Goal: Task Accomplishment & Management: Manage account settings

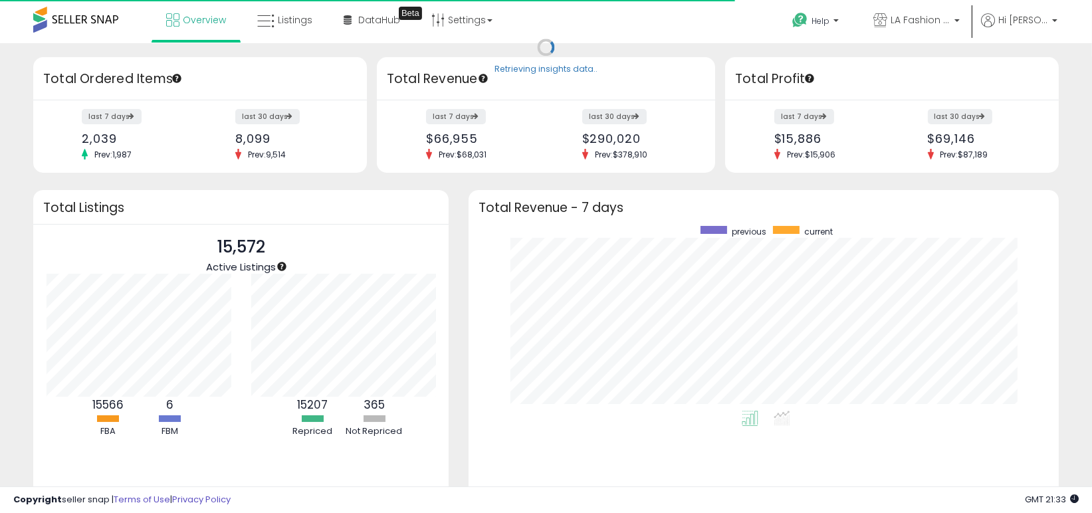
scroll to position [184, 564]
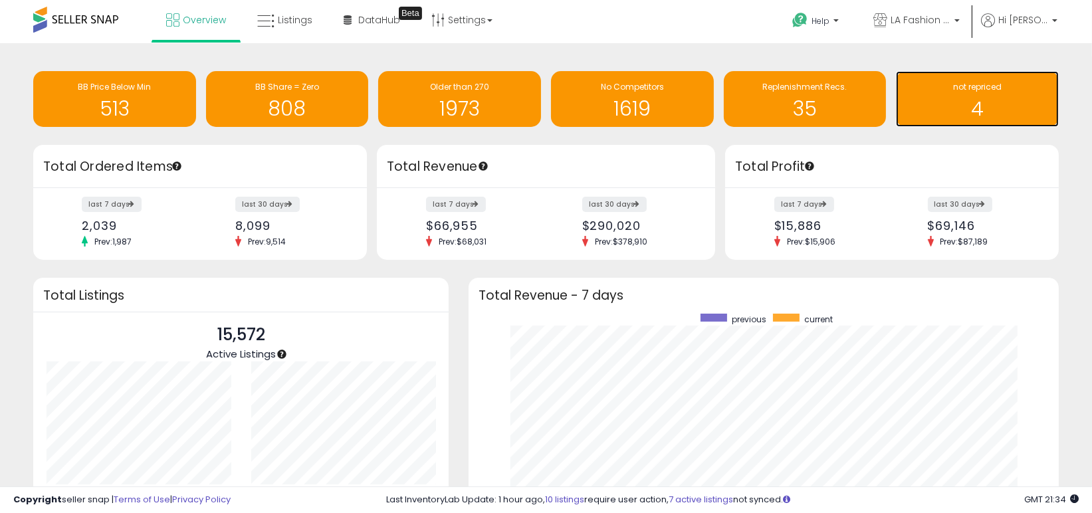
click at [988, 100] on h1 "4" at bounding box center [978, 109] width 150 height 22
click at [962, 105] on h1 "4" at bounding box center [978, 109] width 150 height 22
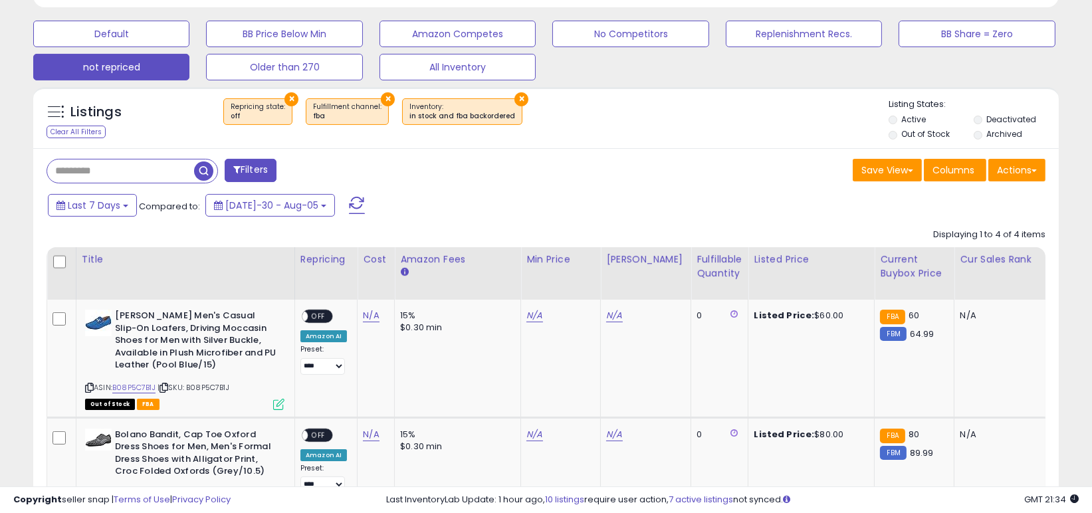
scroll to position [532, 0]
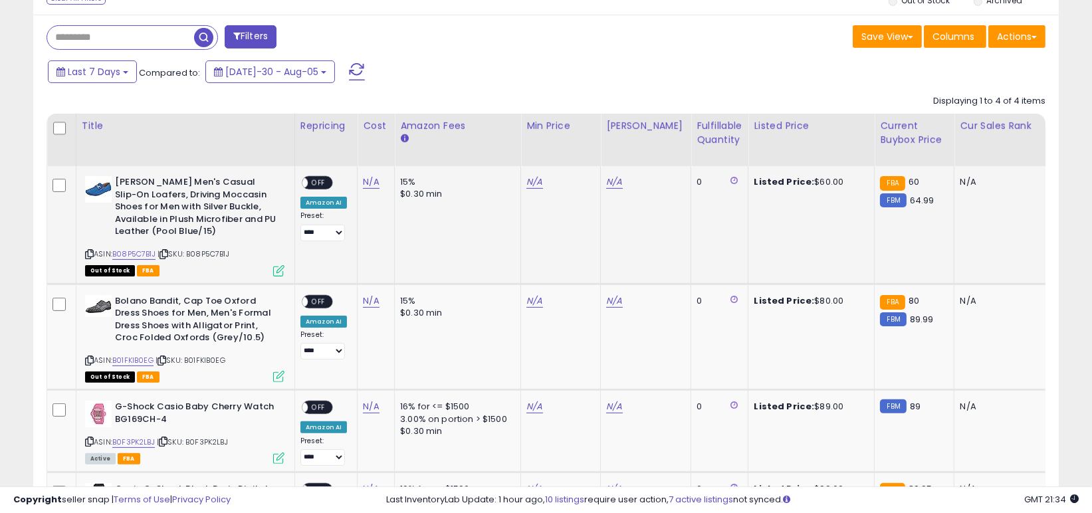
click at [620, 190] on td "N/A" at bounding box center [646, 225] width 90 height 118
click at [618, 179] on link "N/A" at bounding box center [614, 182] width 16 height 13
type input "*****"
click at [653, 151] on icon "submit" at bounding box center [649, 149] width 8 height 8
click at [533, 181] on link "N/A" at bounding box center [535, 182] width 16 height 13
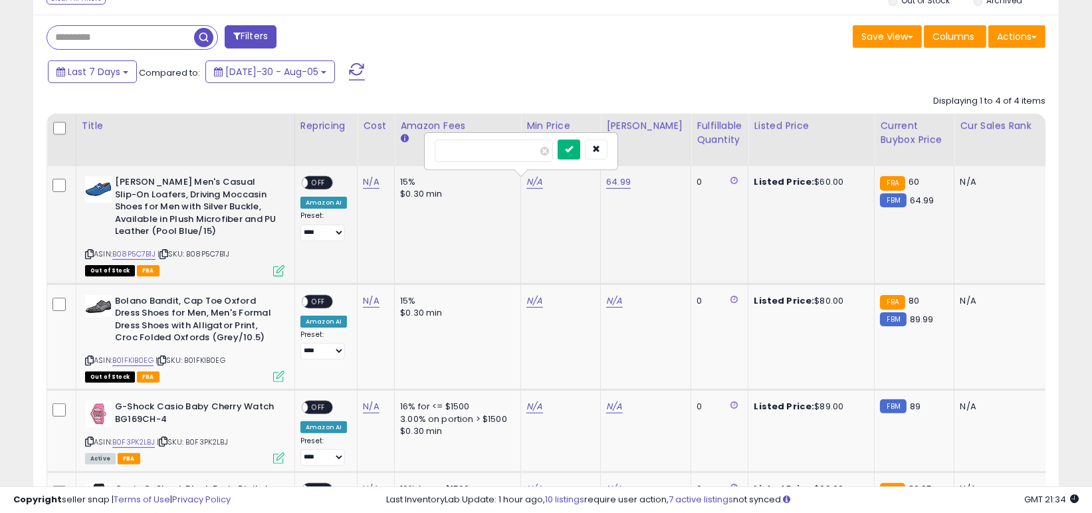
type input "**"
drag, startPoint x: 590, startPoint y: 152, endPoint x: 559, endPoint y: 169, distance: 35.4
click at [580, 157] on button "submit" at bounding box center [569, 150] width 23 height 20
click at [315, 178] on span "OFF" at bounding box center [318, 183] width 21 height 11
click at [606, 303] on link "N/A" at bounding box center [614, 301] width 16 height 13
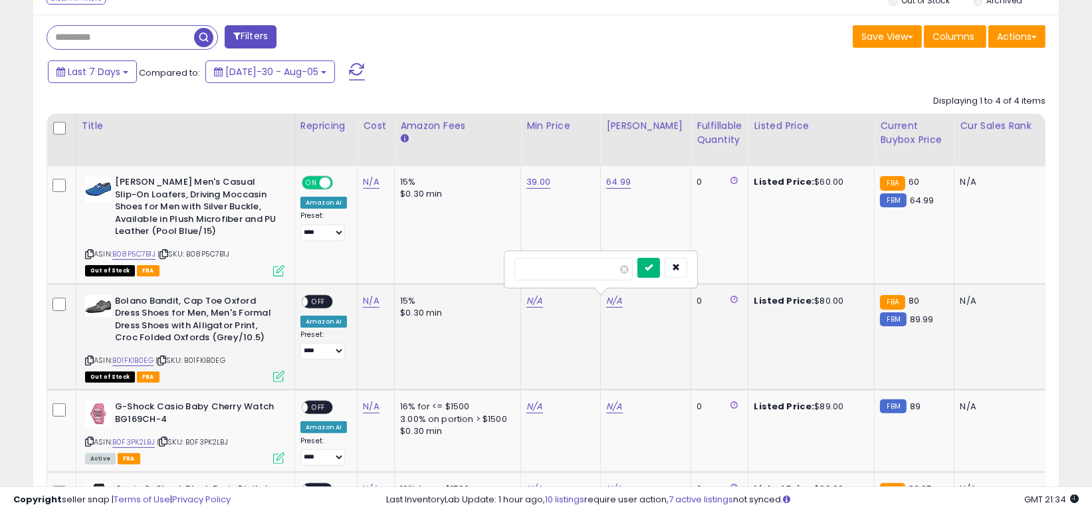
type input "*****"
click at [653, 271] on icon "submit" at bounding box center [649, 267] width 8 height 8
click at [527, 304] on link "N/A" at bounding box center [535, 301] width 16 height 13
type input "**"
click at [580, 275] on button "submit" at bounding box center [569, 268] width 23 height 20
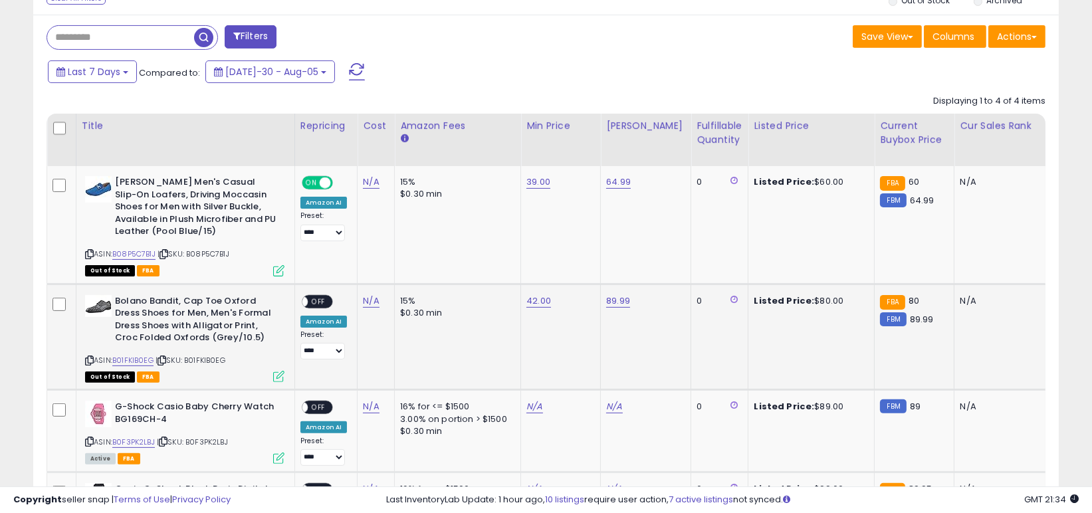
click at [326, 299] on span "OFF" at bounding box center [318, 301] width 21 height 11
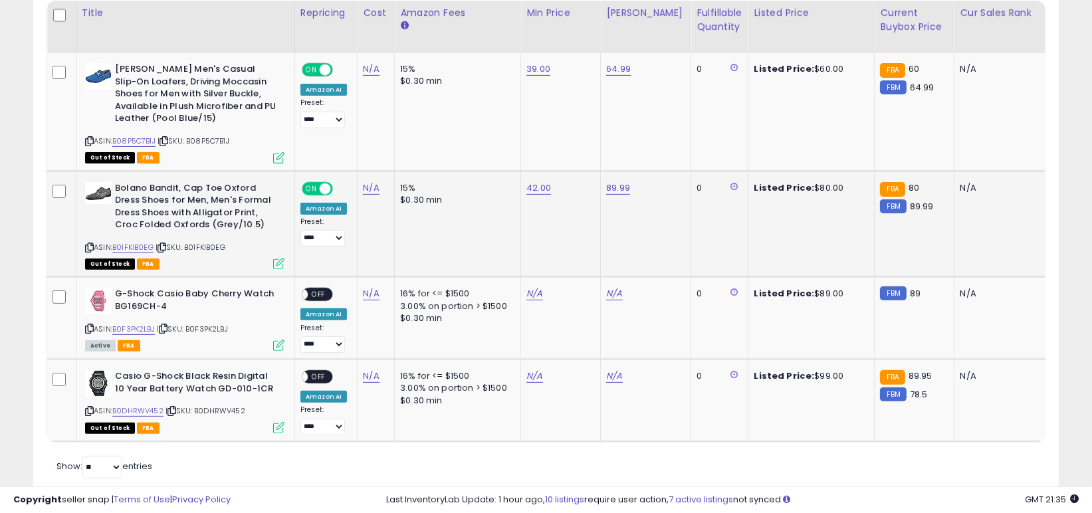
scroll to position [665, 0]
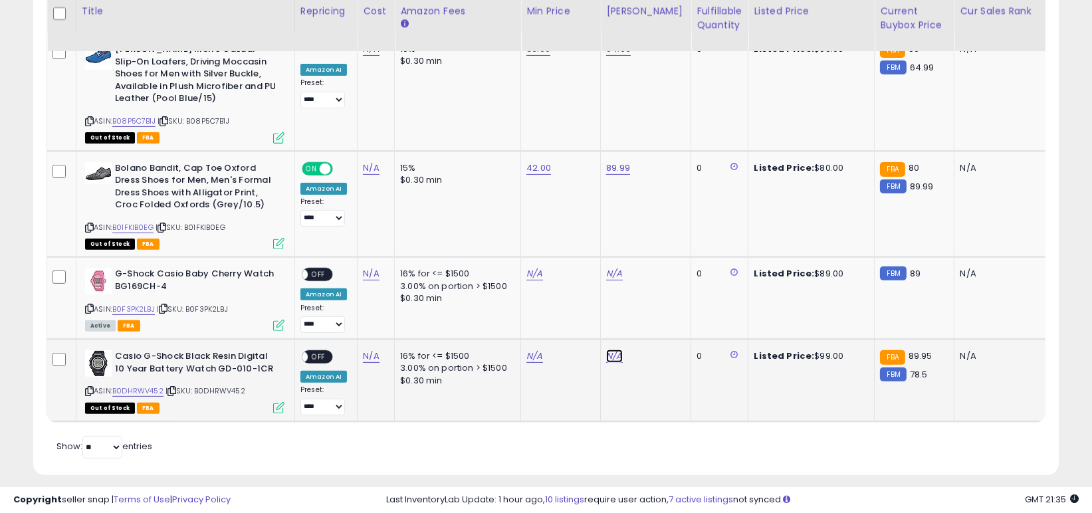
click at [612, 281] on link "N/A" at bounding box center [614, 273] width 16 height 13
type input "***"
drag, startPoint x: 665, startPoint y: 326, endPoint x: 536, endPoint y: 360, distance: 133.4
click at [660, 326] on button "submit" at bounding box center [649, 323] width 23 height 20
click at [531, 281] on link "N/A" at bounding box center [535, 273] width 16 height 13
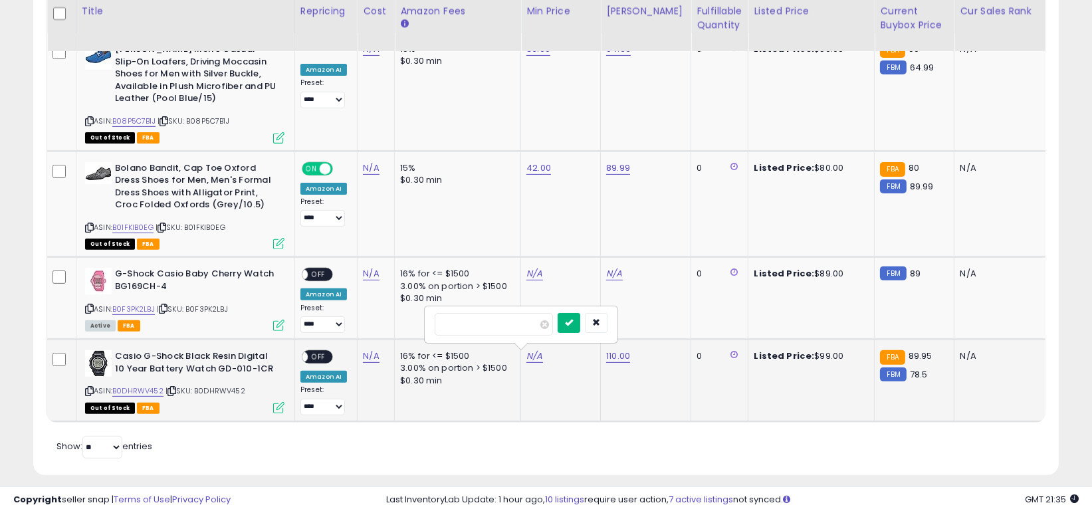
type input "**"
click at [578, 324] on button "submit" at bounding box center [569, 323] width 23 height 20
click at [311, 350] on div "ON OFF" at bounding box center [317, 357] width 31 height 14
click at [135, 307] on link "B0F3PK2LBJ" at bounding box center [133, 309] width 43 height 11
drag, startPoint x: 317, startPoint y: 363, endPoint x: 317, endPoint y: 354, distance: 8.6
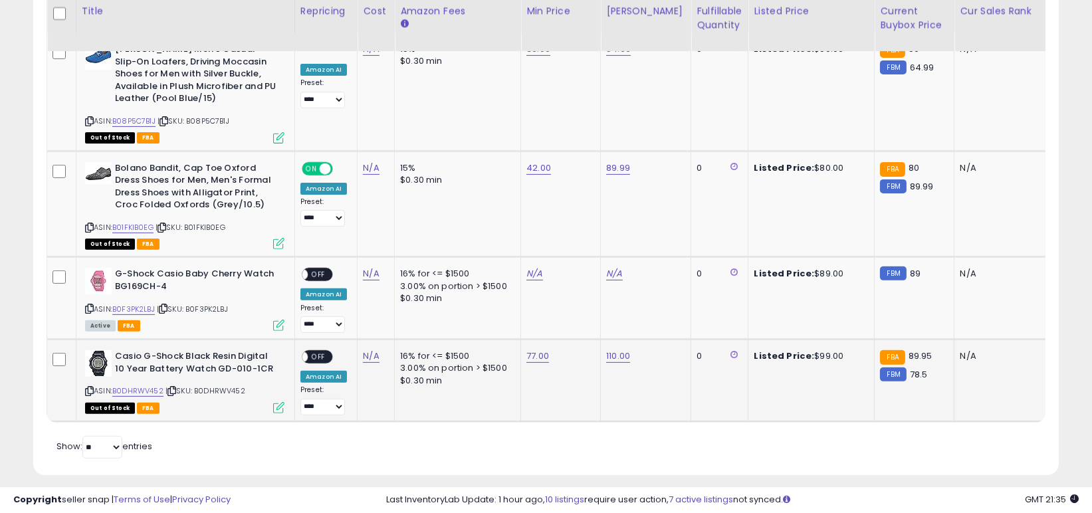
click at [317, 362] on div "ON OFF" at bounding box center [317, 357] width 31 height 14
click at [317, 354] on span "OFF" at bounding box center [318, 357] width 21 height 11
click at [608, 269] on link "N/A" at bounding box center [614, 273] width 16 height 13
type input "***"
click at [660, 241] on button "submit" at bounding box center [649, 241] width 23 height 20
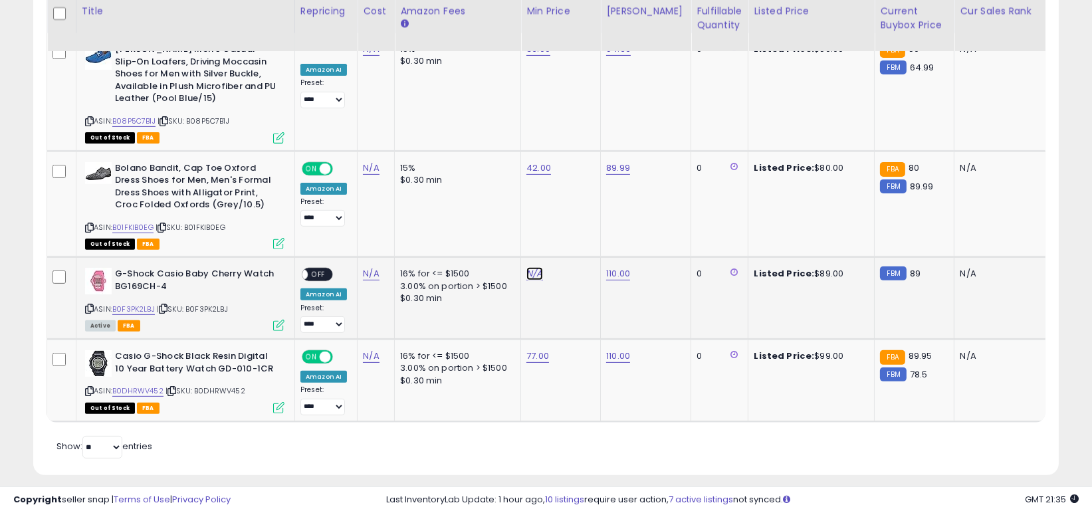
click at [529, 271] on link "N/A" at bounding box center [535, 273] width 16 height 13
type input "**"
click at [580, 237] on button "submit" at bounding box center [569, 241] width 23 height 20
click at [328, 273] on div "ON OFF" at bounding box center [317, 275] width 31 height 14
click at [326, 273] on span "OFF" at bounding box center [318, 274] width 21 height 11
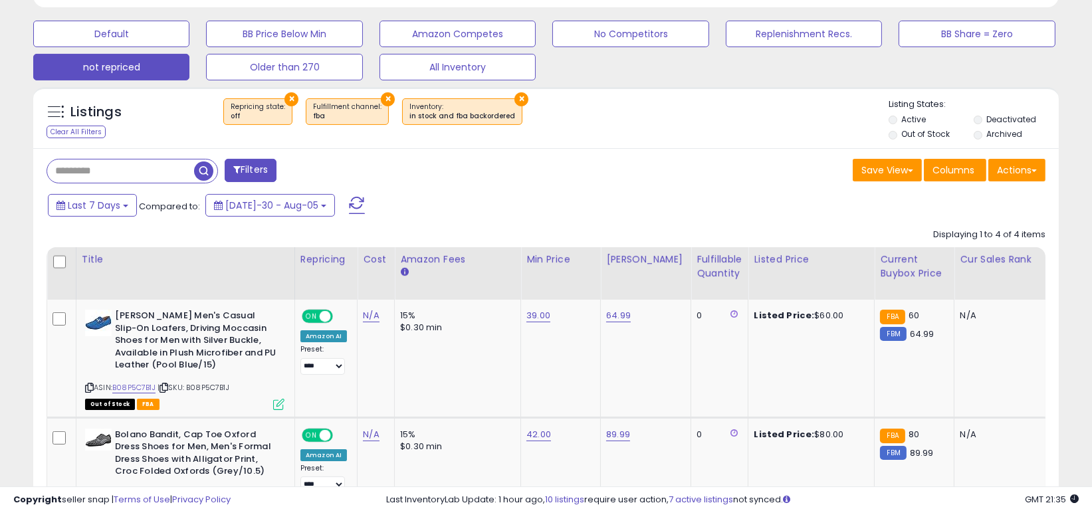
click at [349, 202] on span at bounding box center [357, 205] width 16 height 17
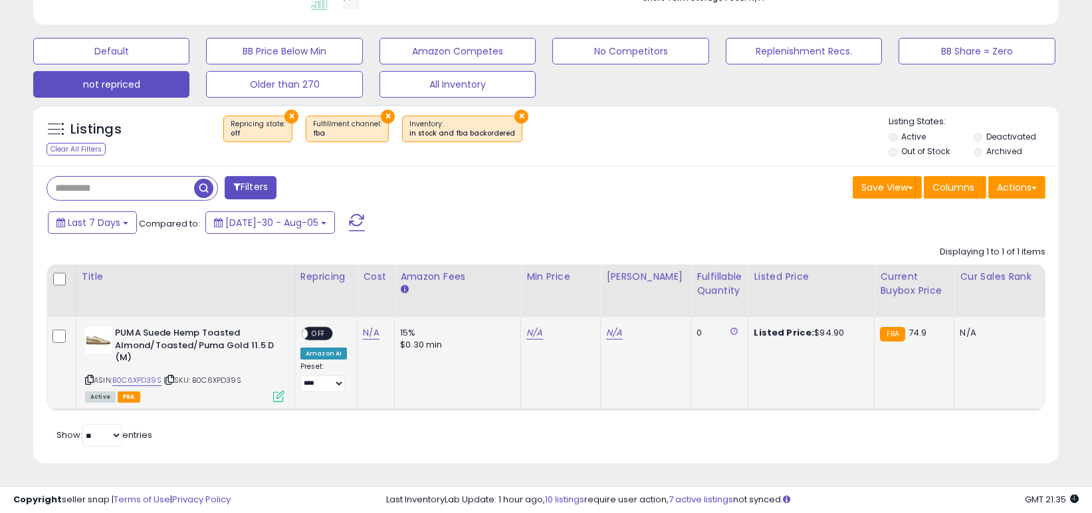
scroll to position [272, 594]
click at [612, 326] on link "N/A" at bounding box center [614, 332] width 16 height 13
drag, startPoint x: 581, startPoint y: 296, endPoint x: 398, endPoint y: 287, distance: 183.7
click at [398, 287] on table "Title Repricing" at bounding box center [980, 338] width 1866 height 146
type input "*****"
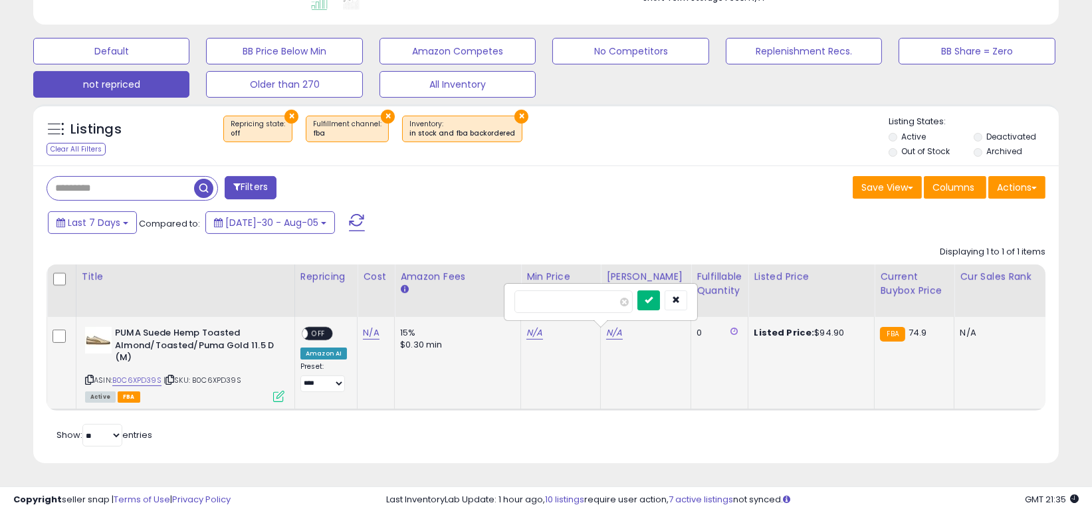
click at [653, 296] on icon "submit" at bounding box center [649, 300] width 8 height 8
click at [537, 326] on link "N/A" at bounding box center [535, 332] width 16 height 13
type input "**"
click at [573, 296] on icon "submit" at bounding box center [569, 300] width 8 height 8
click at [318, 328] on span "OFF" at bounding box center [318, 333] width 21 height 11
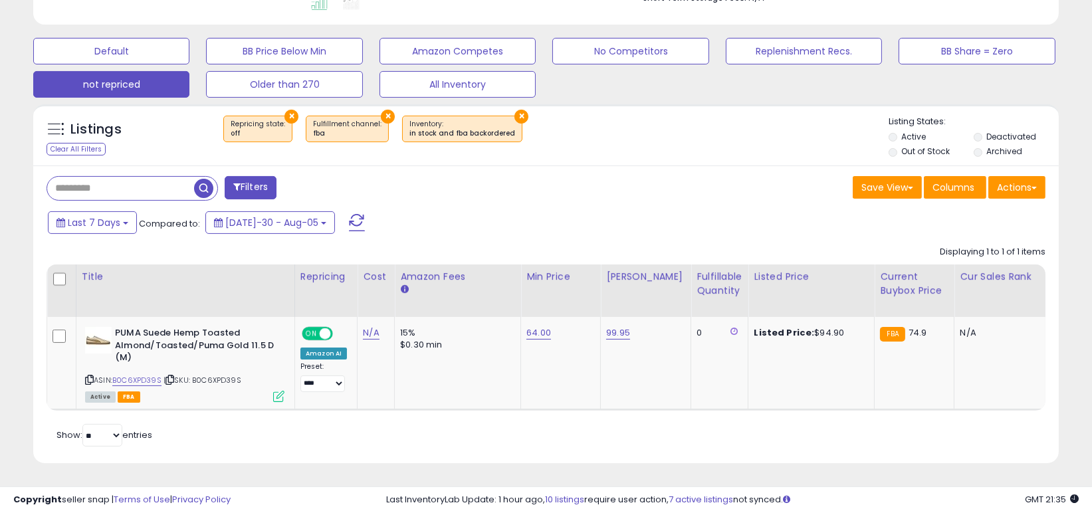
click at [349, 214] on span at bounding box center [357, 222] width 16 height 17
